Goal: Task Accomplishment & Management: Manage account settings

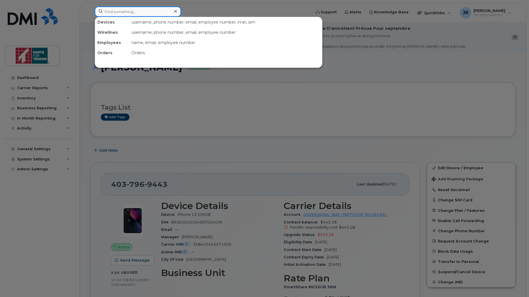
click at [127, 14] on input at bounding box center [138, 12] width 86 height 10
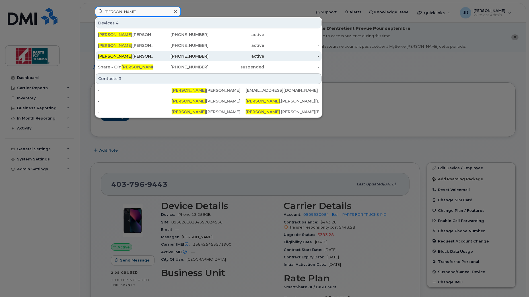
type input "[PERSON_NAME]"
click at [114, 55] on div "[PERSON_NAME]" at bounding box center [125, 56] width 55 height 6
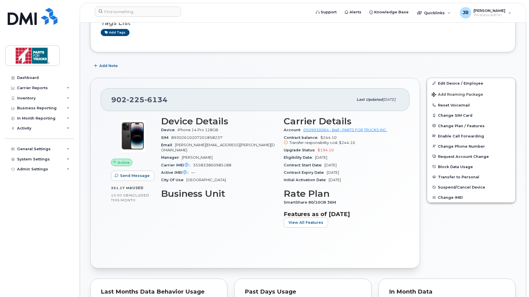
scroll to position [84, 0]
click at [461, 81] on link "Edit Device / Employee" at bounding box center [471, 83] width 88 height 10
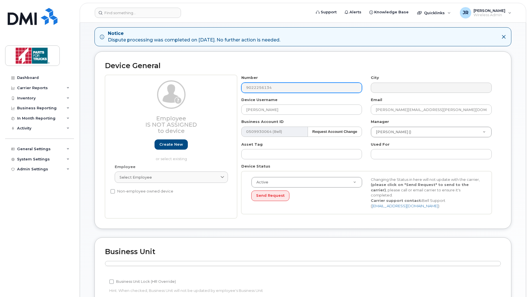
scroll to position [54, 0]
